Goal: Navigation & Orientation: Find specific page/section

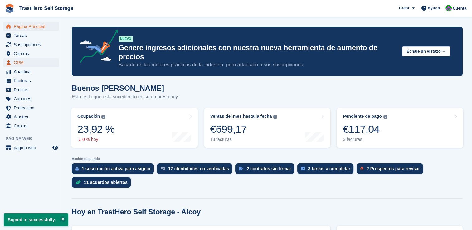
click at [20, 62] on span "CRM" at bounding box center [32, 62] width 37 height 9
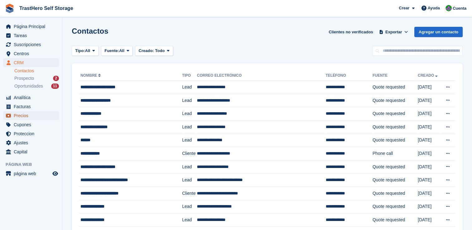
click at [20, 115] on span "Precios" at bounding box center [32, 115] width 37 height 9
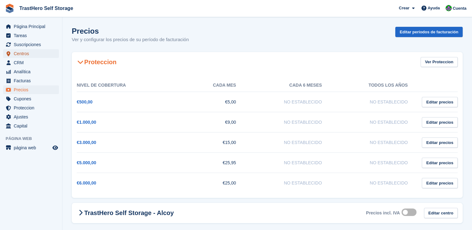
click at [23, 55] on span "Centros" at bounding box center [32, 53] width 37 height 9
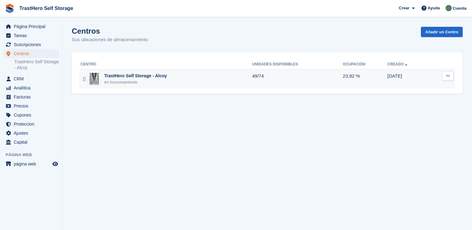
click at [138, 77] on div "TrastHero Self Storage - Alcoy" at bounding box center [135, 76] width 63 height 7
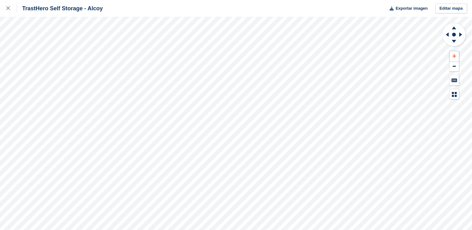
click at [452, 56] on icon at bounding box center [454, 56] width 4 height 4
click at [460, 37] on icon at bounding box center [462, 35] width 8 height 16
click at [448, 34] on icon at bounding box center [447, 34] width 3 height 4
